Goal: Information Seeking & Learning: Learn about a topic

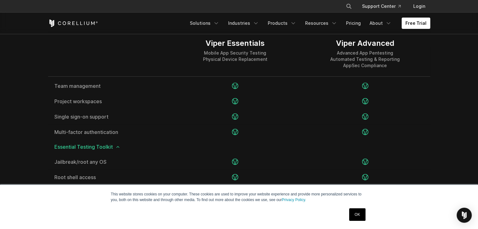
scroll to position [848, 0]
click at [354, 213] on link "OK" at bounding box center [357, 215] width 16 height 13
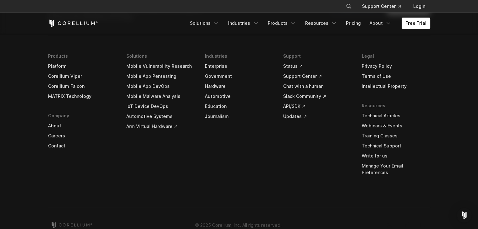
scroll to position [1916, 0]
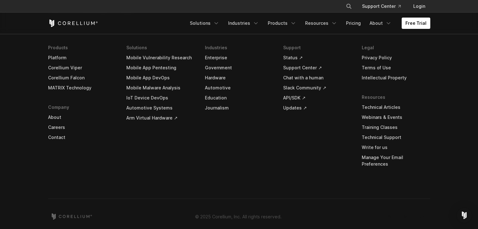
scroll to position [1917, 0]
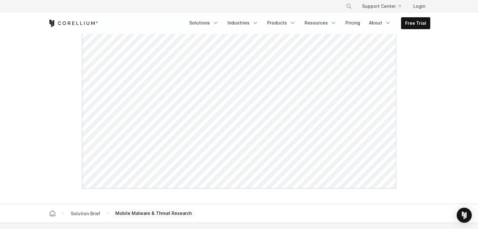
scroll to position [283, 0]
